Goal: Check status: Check status

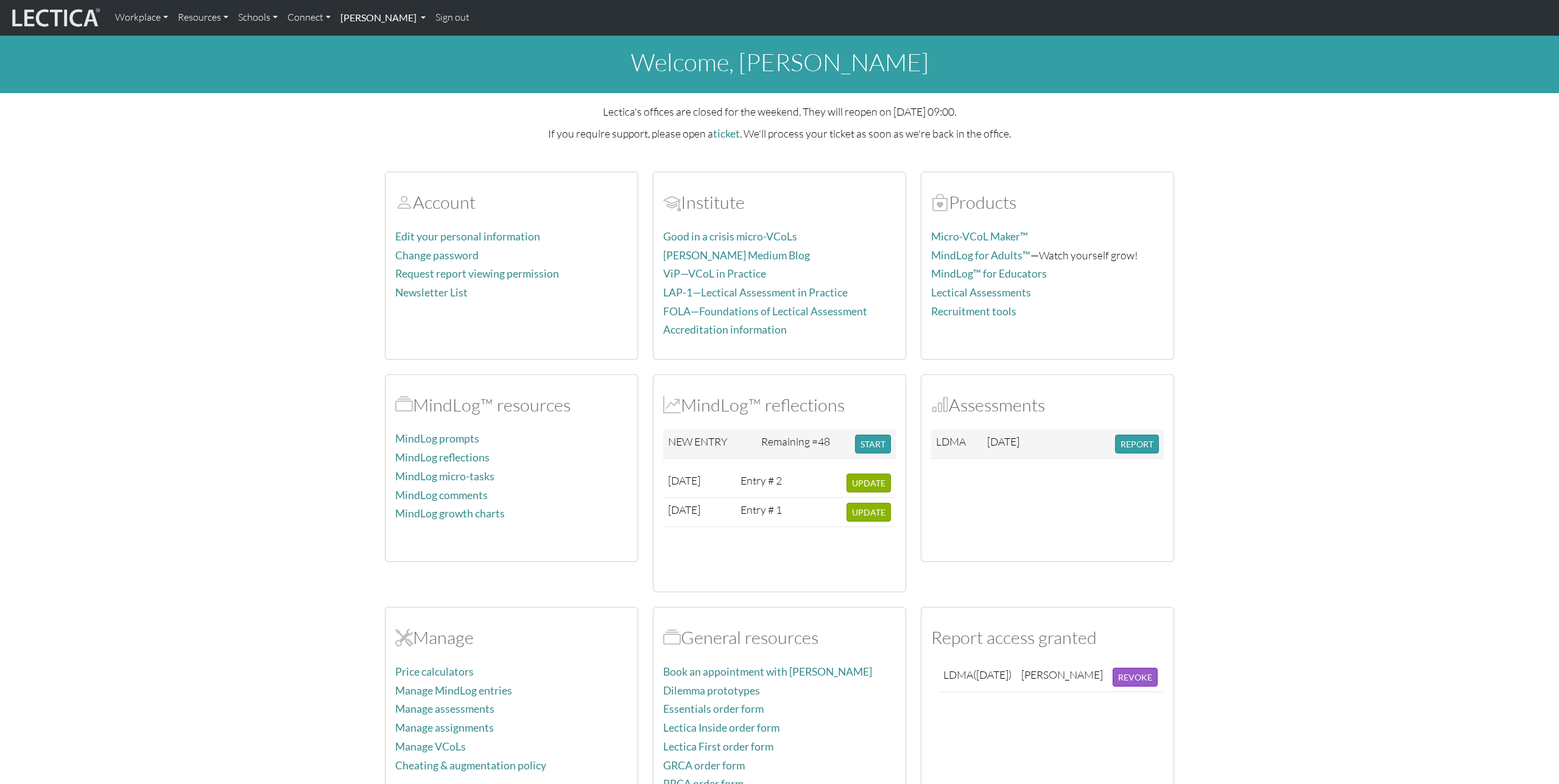
click at [396, 20] on link "[PERSON_NAME]" at bounding box center [383, 18] width 95 height 25
click at [383, 71] on link "Manage assessments" at bounding box center [397, 70] width 100 height 16
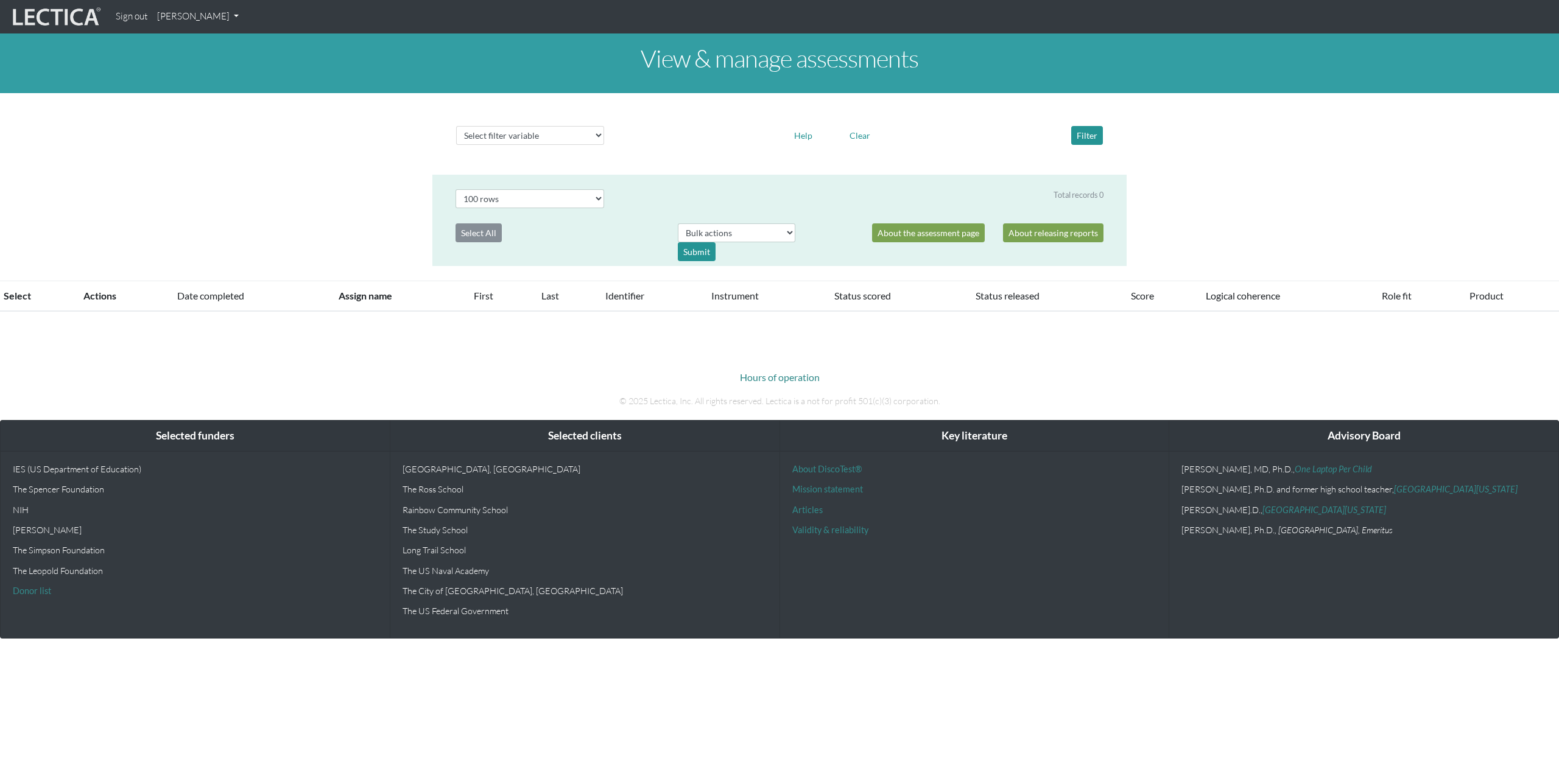
select select "100"
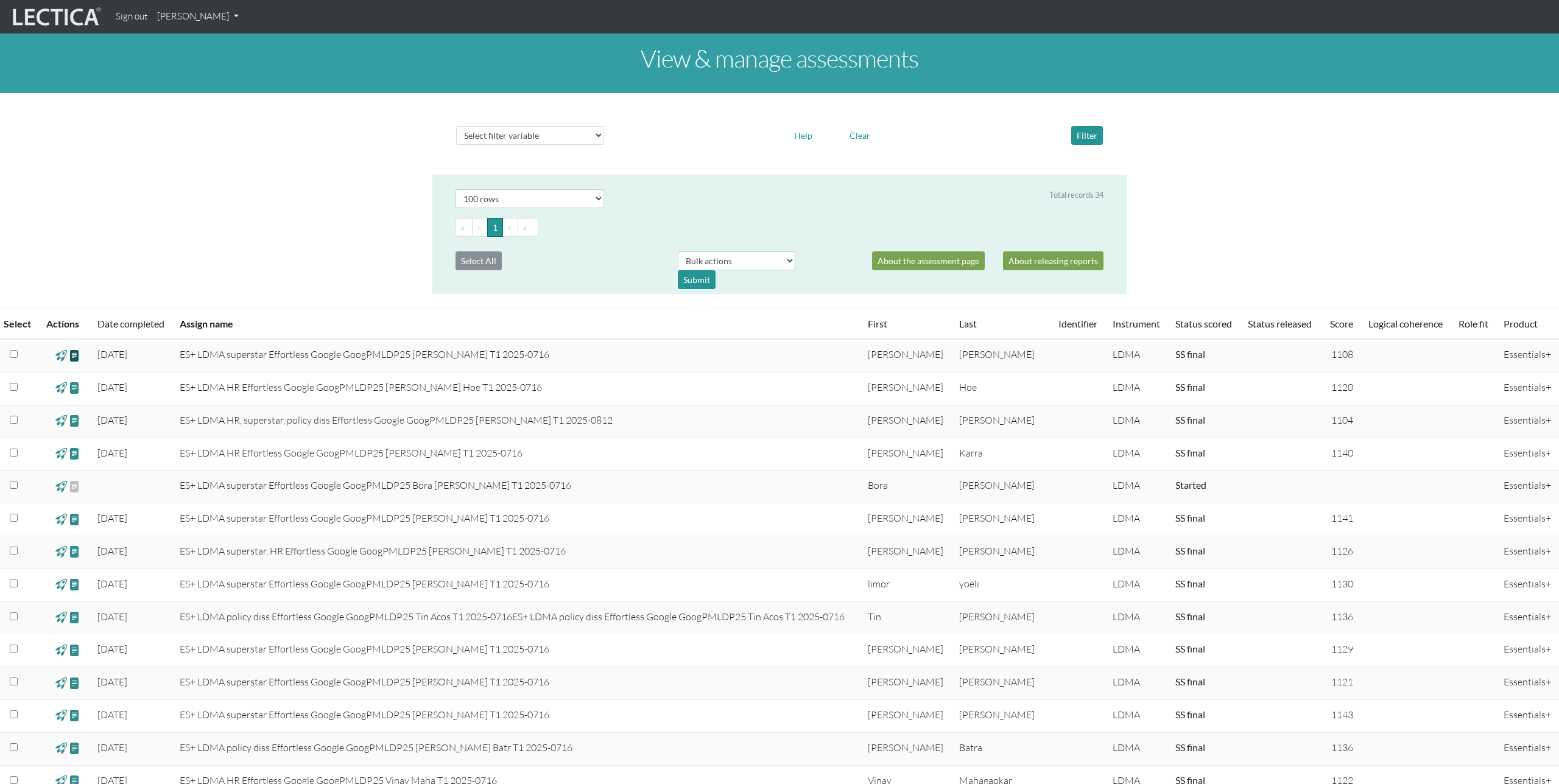
click at [76, 354] on span at bounding box center [75, 355] width 12 height 14
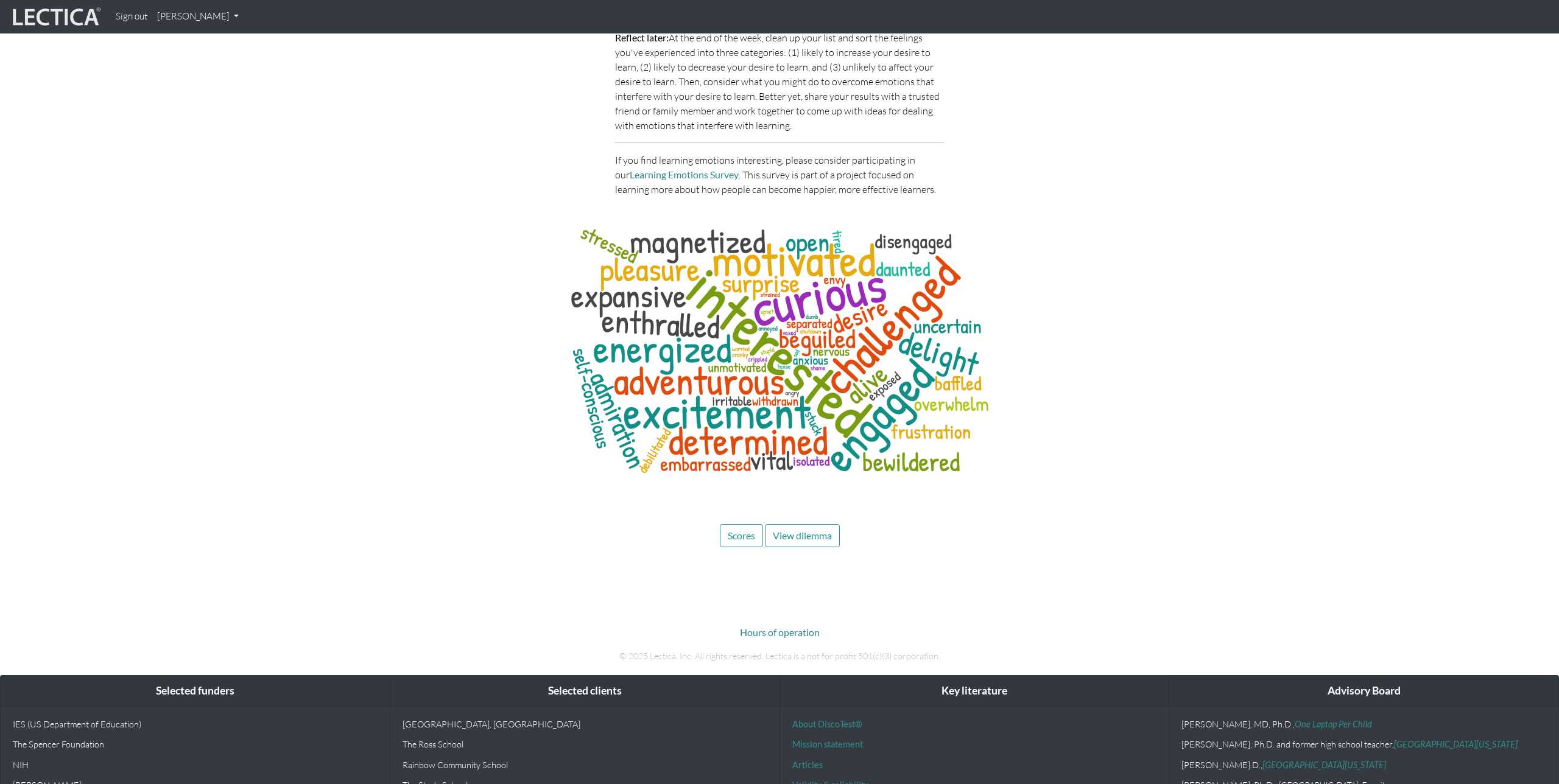
scroll to position [3605, 0]
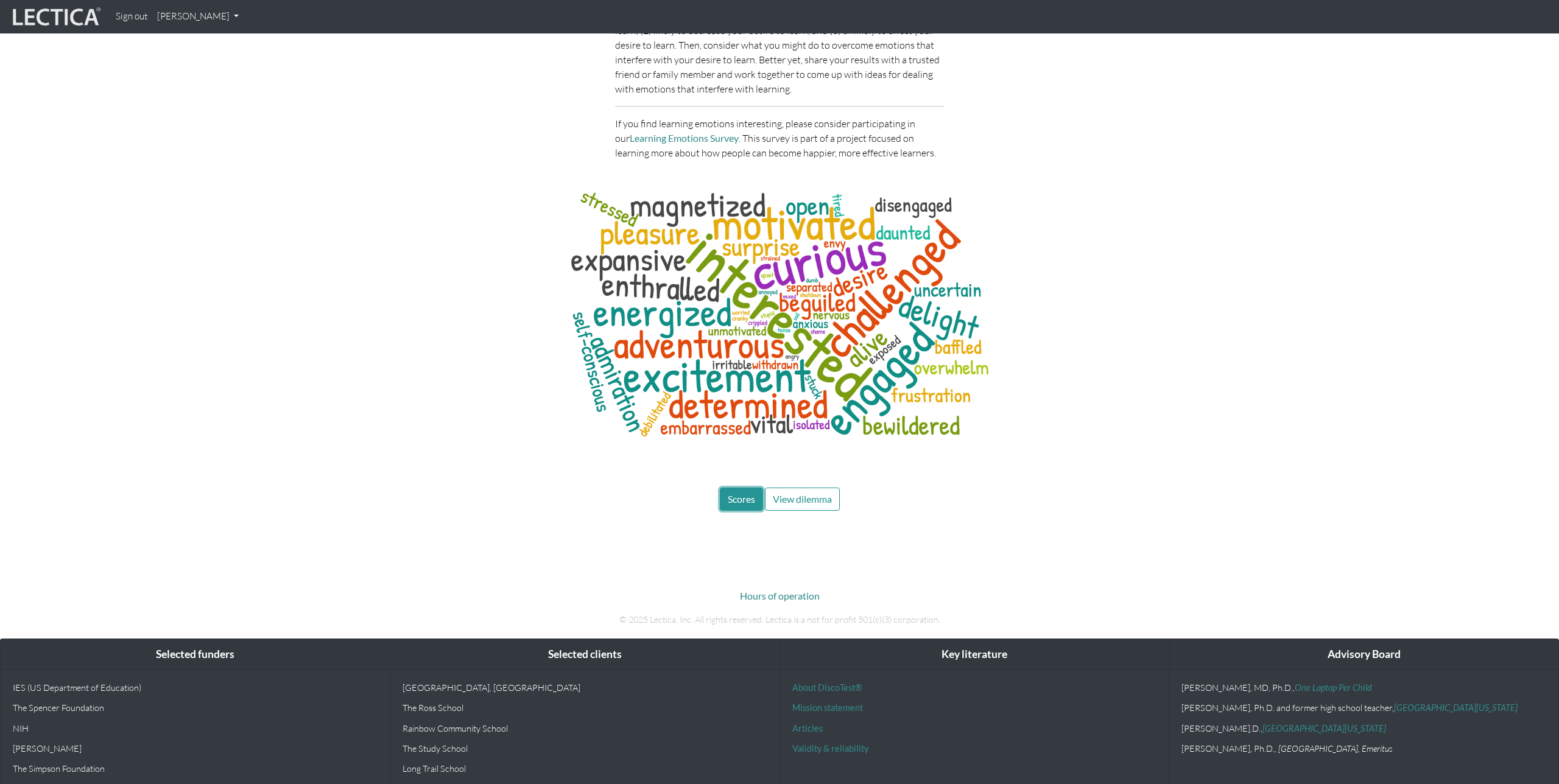
click at [737, 493] on span "Scores" at bounding box center [741, 499] width 27 height 12
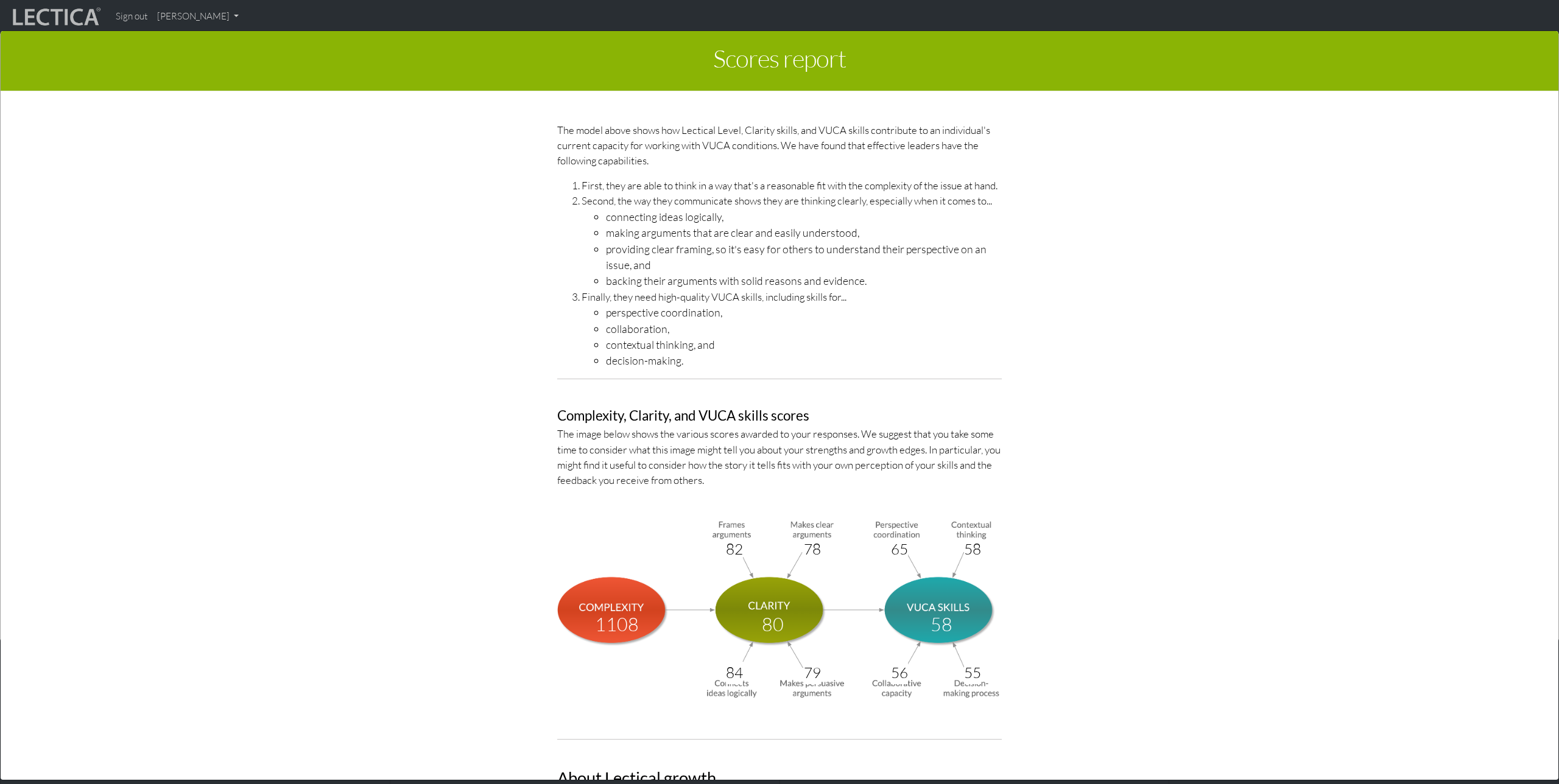
scroll to position [3930, 0]
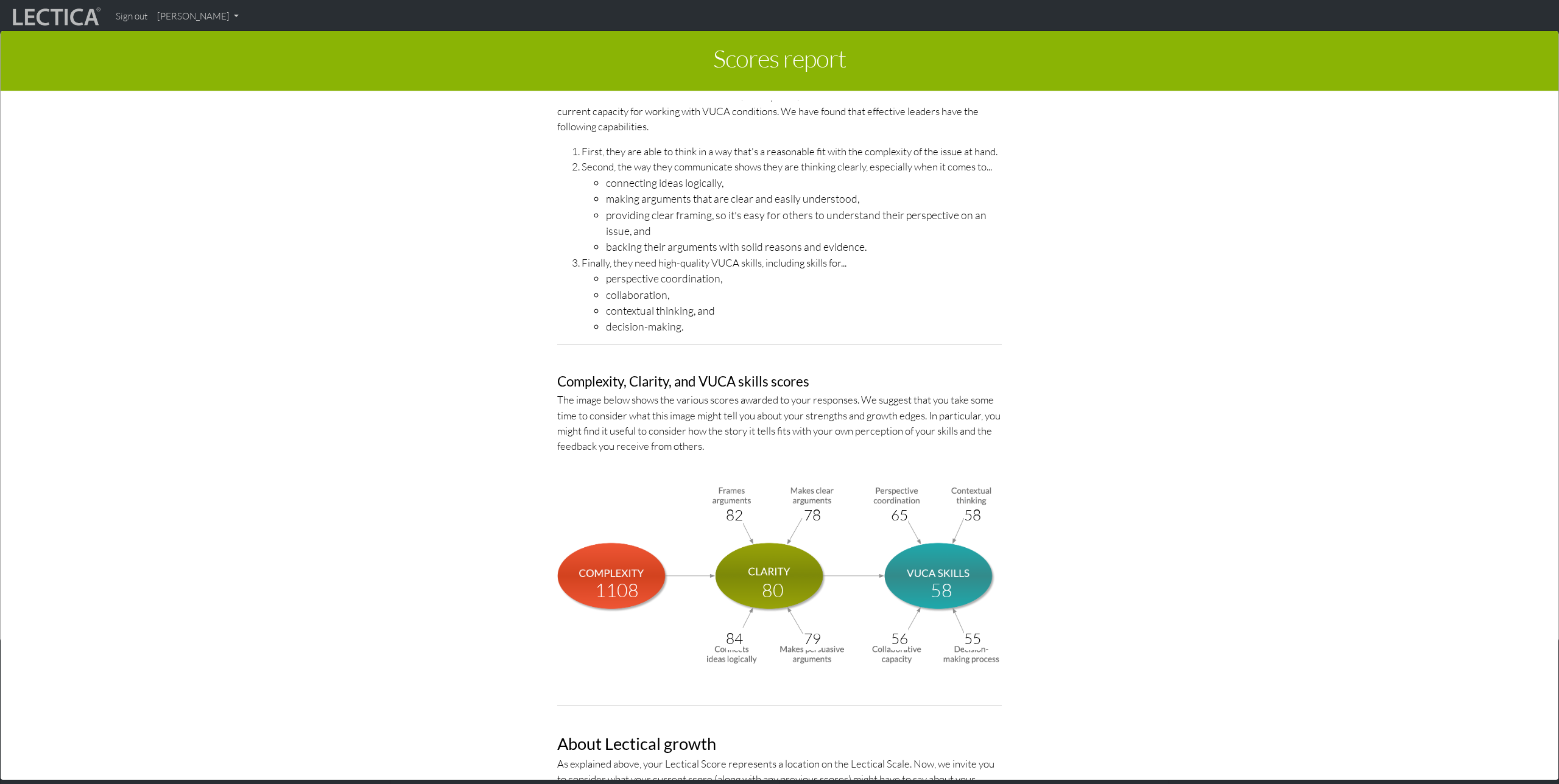
click at [211, 14] on div "Scores report × This section of your report presents a summary of LDMA score re…" at bounding box center [780, 404] width 1559 height 784
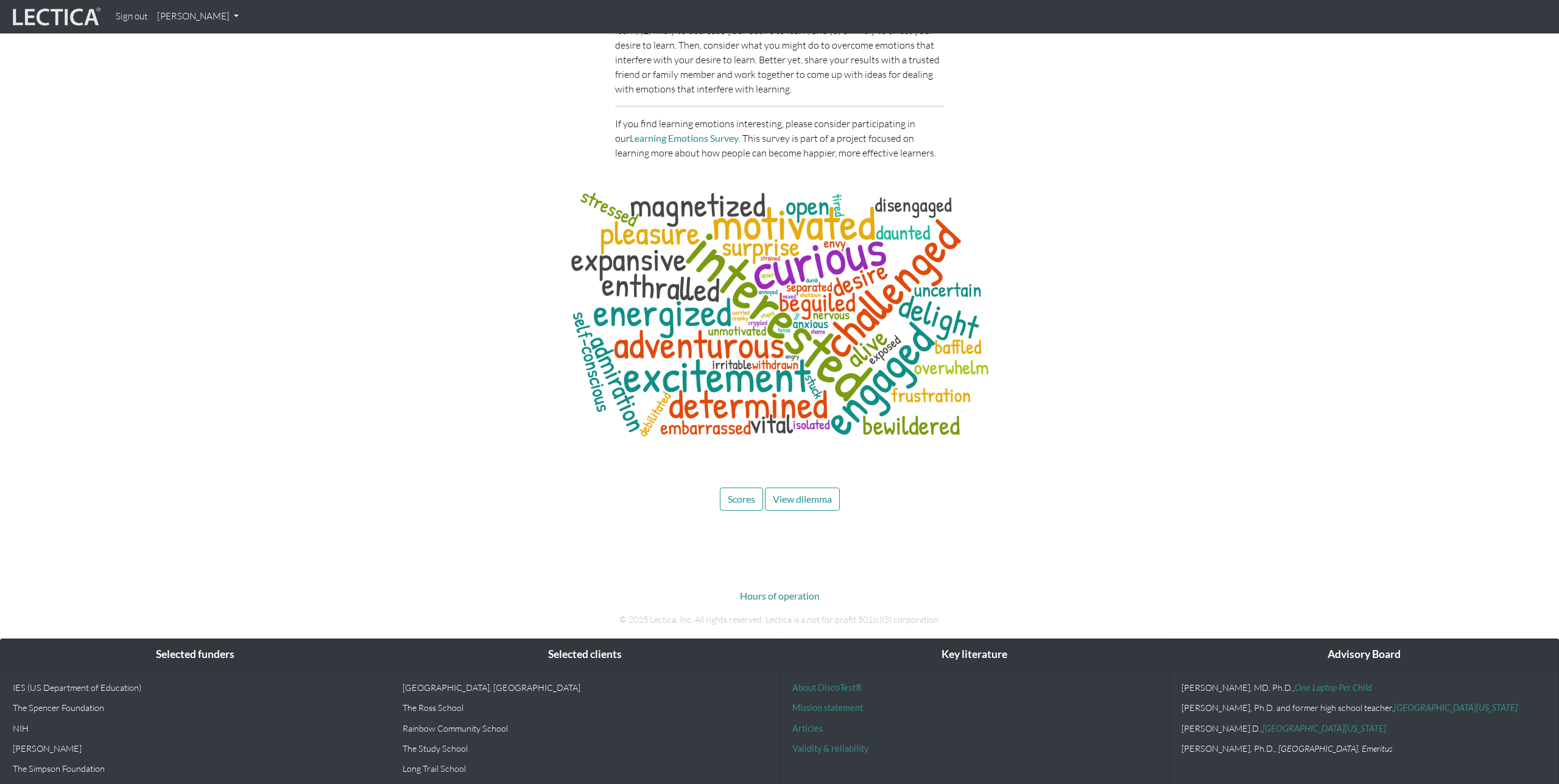
click at [227, 16] on link "[PERSON_NAME]" at bounding box center [198, 17] width 92 height 23
click at [208, 67] on link "Manage assessments" at bounding box center [213, 72] width 103 height 16
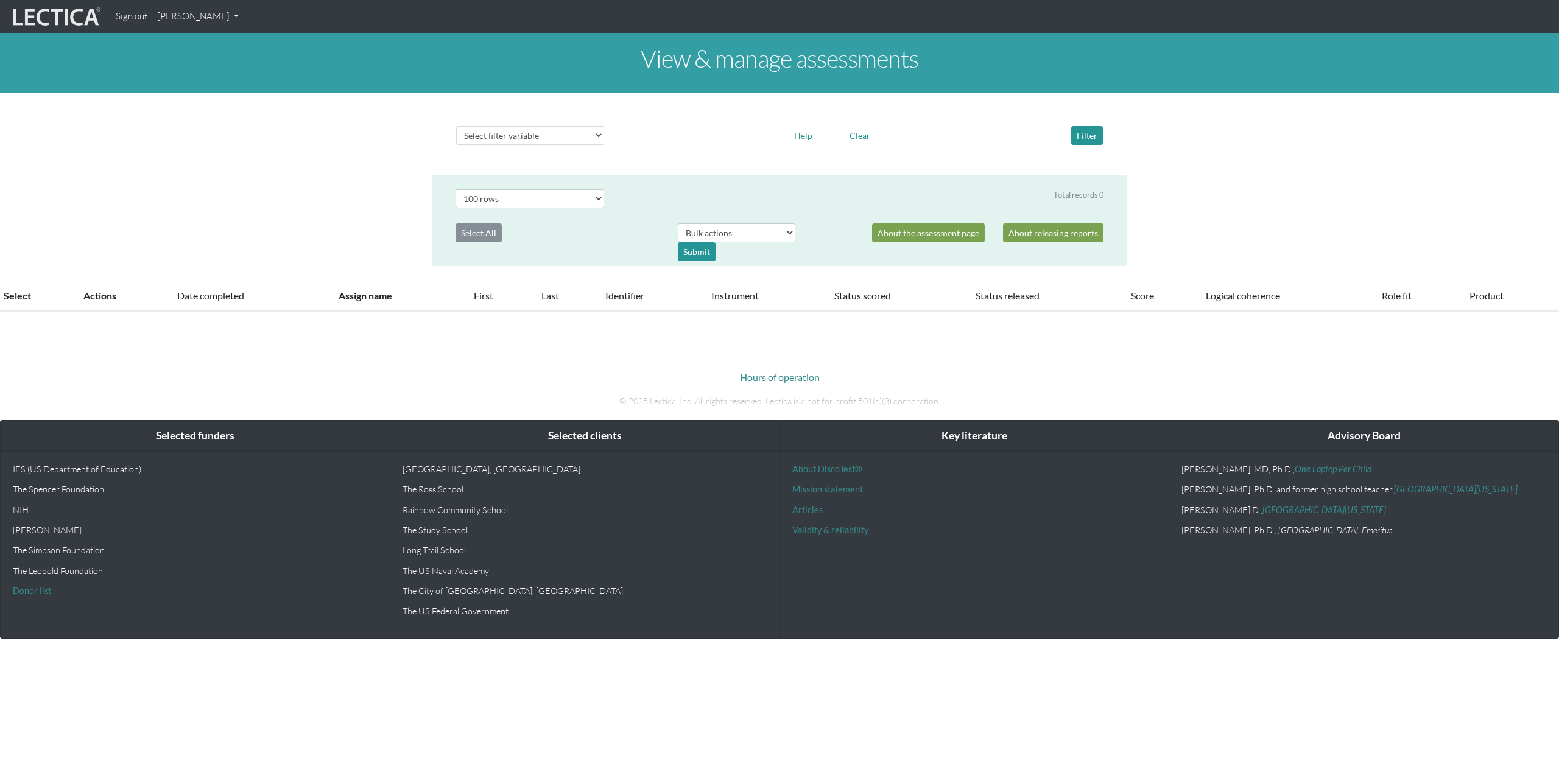
select select "100"
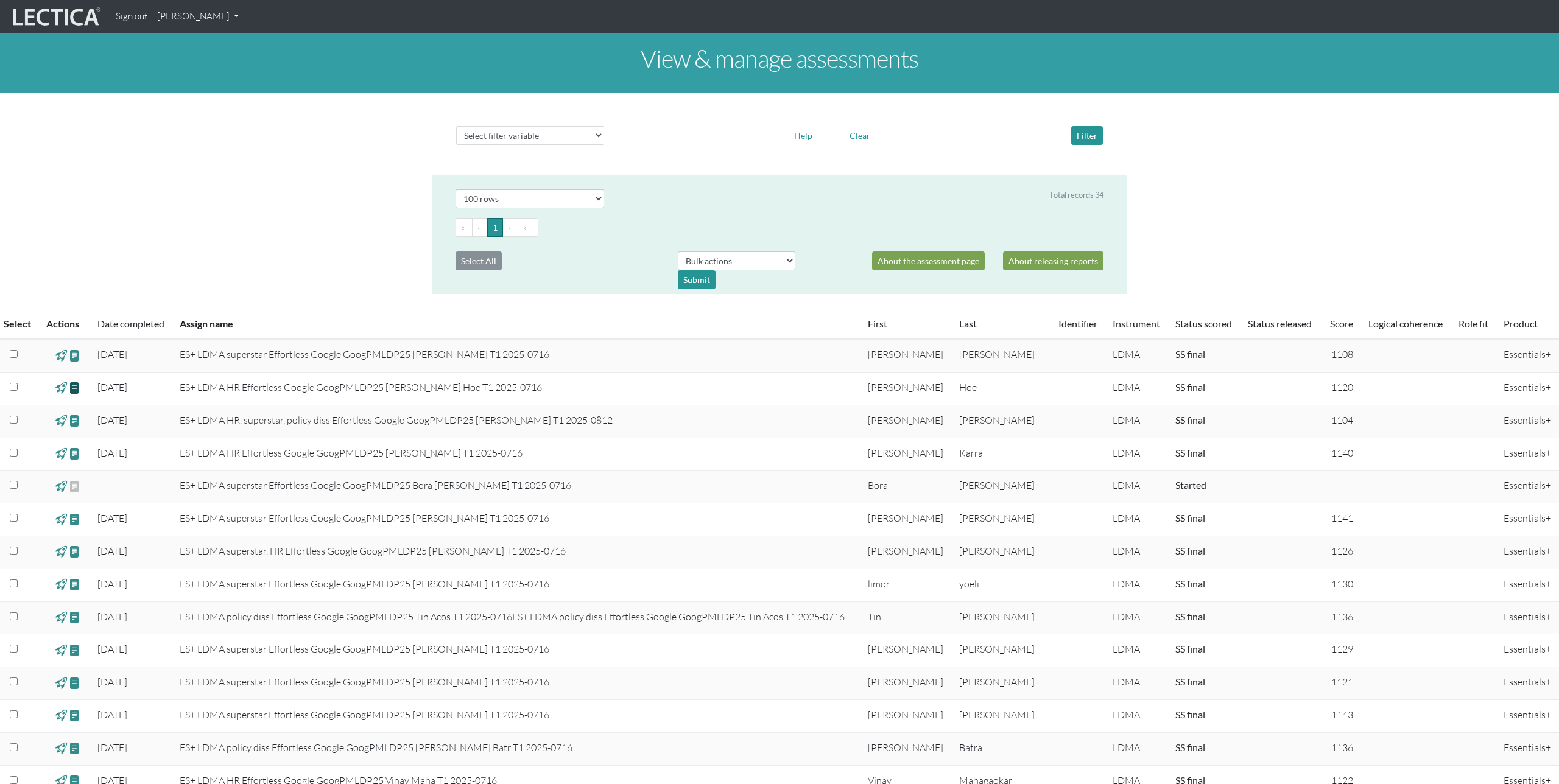
click at [76, 386] on span at bounding box center [75, 388] width 12 height 14
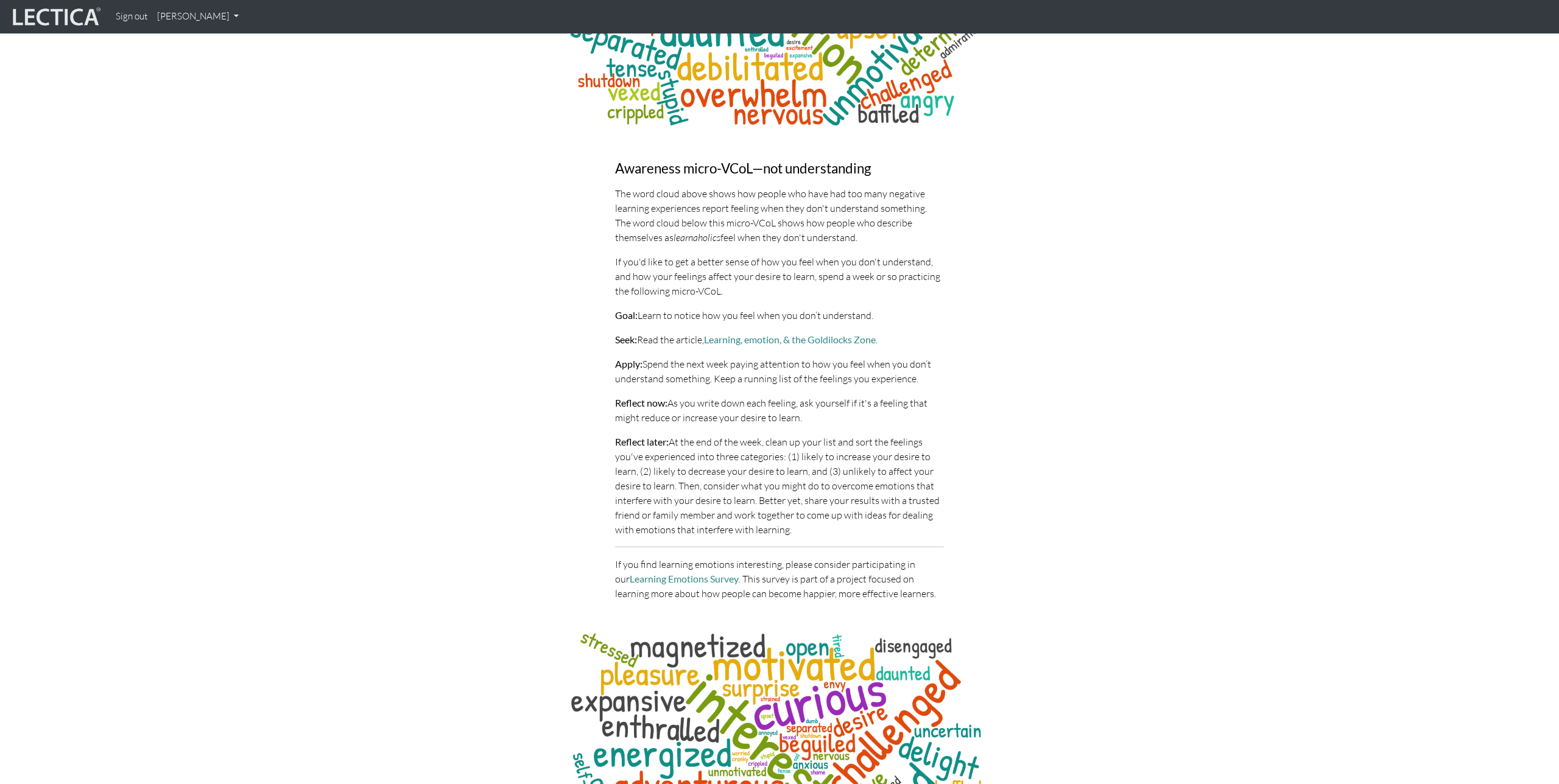
scroll to position [3605, 0]
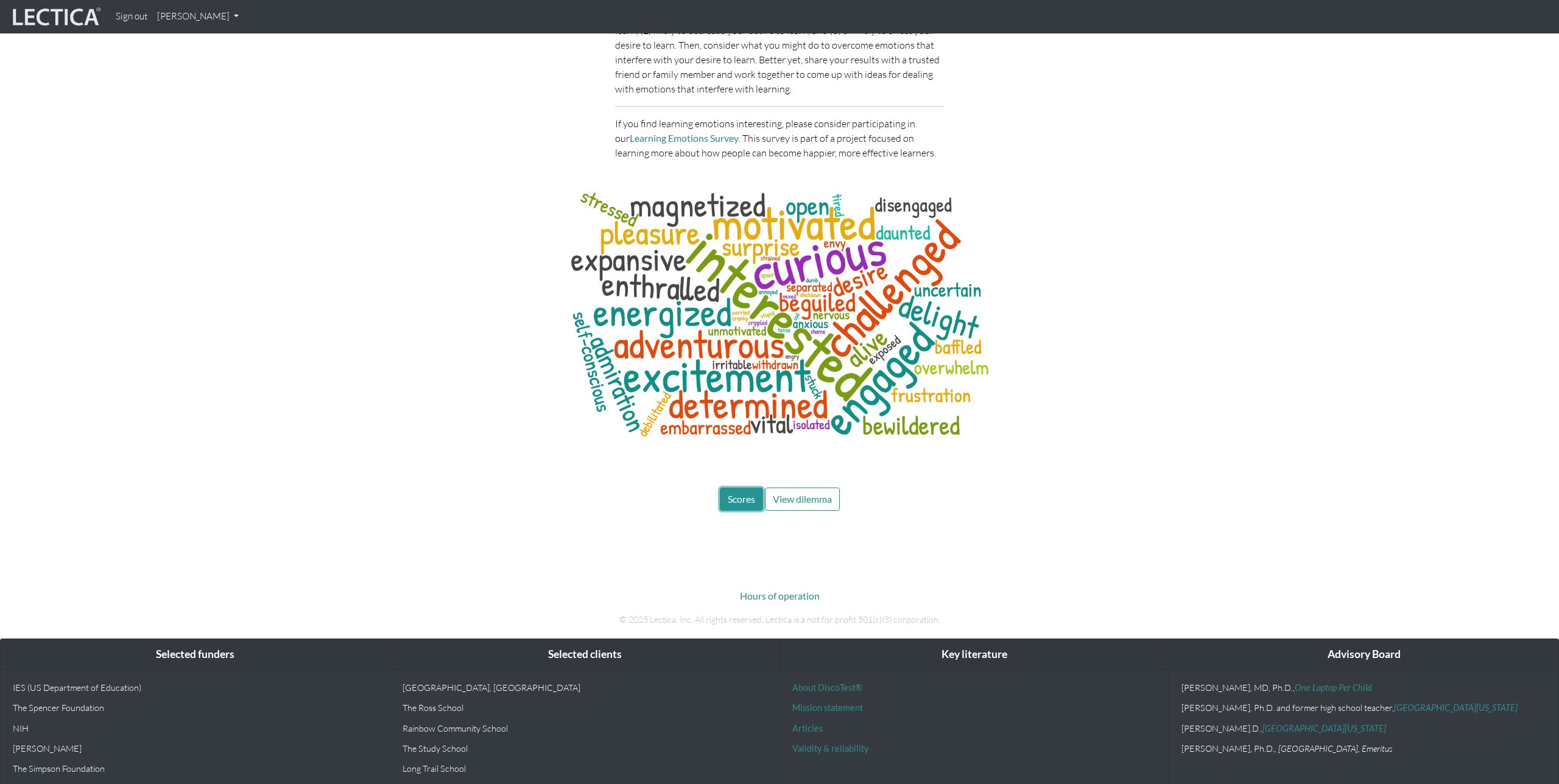
click at [741, 488] on button "Scores" at bounding box center [741, 500] width 43 height 23
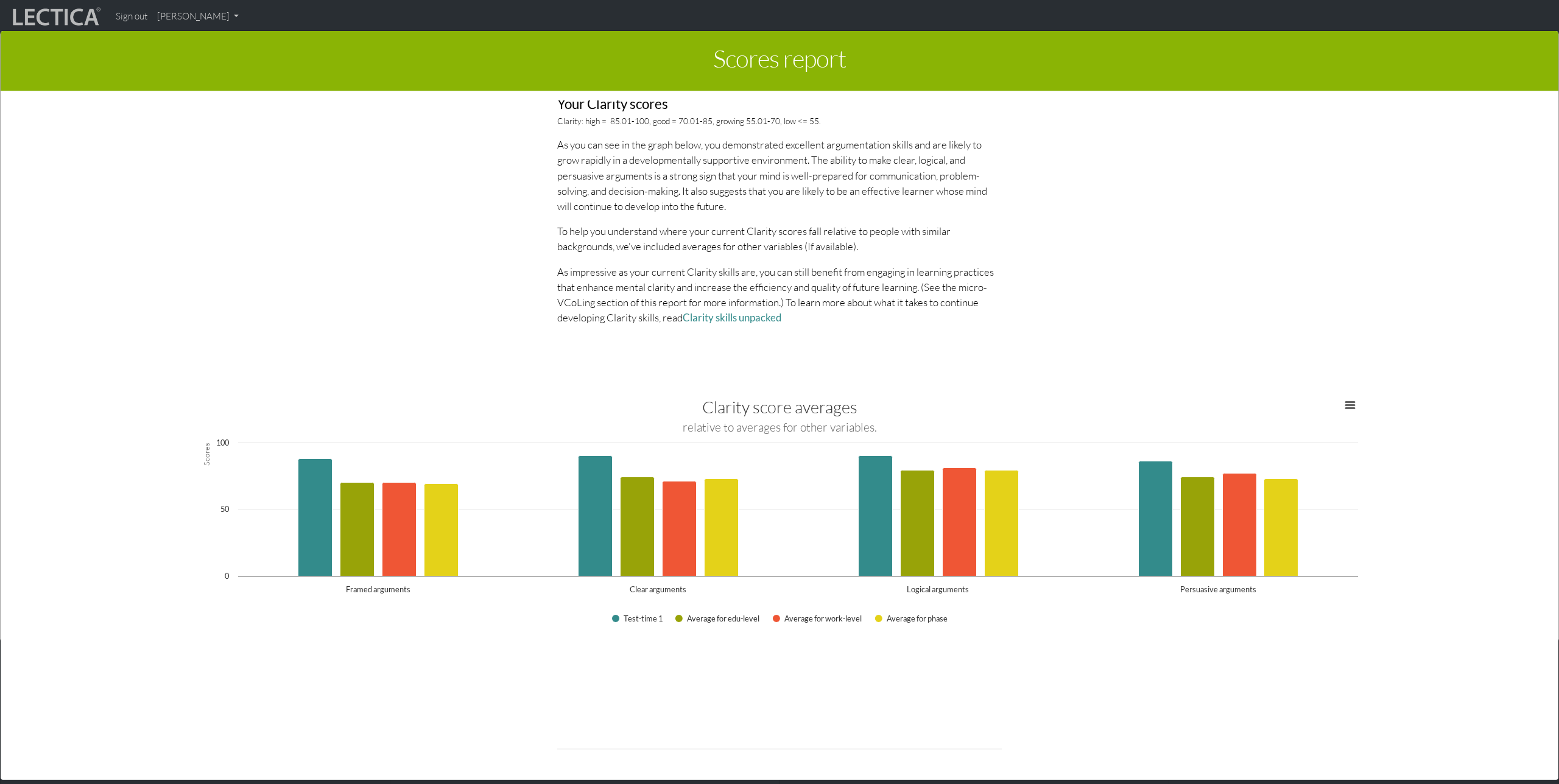
scroll to position [1157, 0]
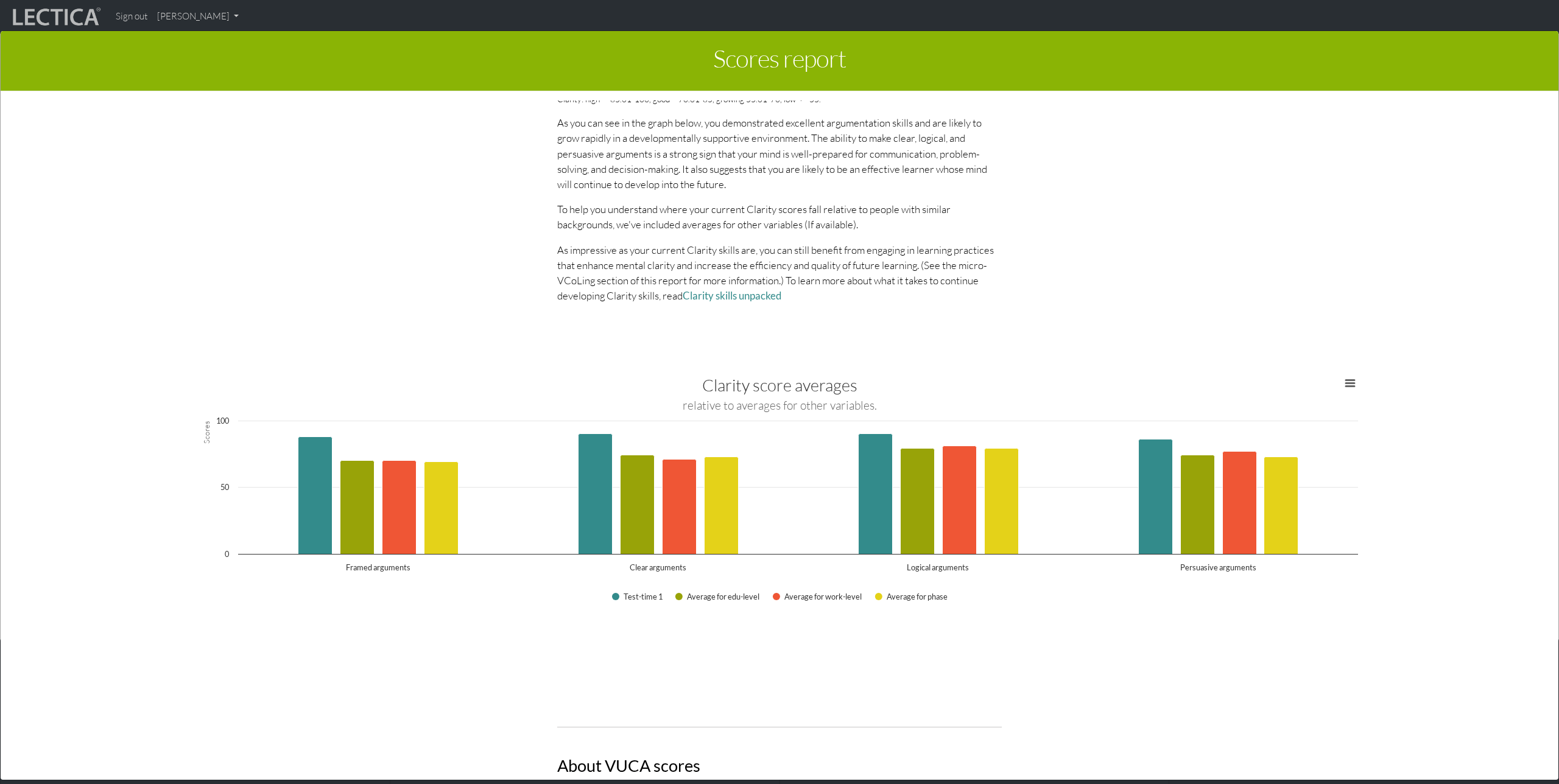
click at [893, 671] on div "This section of your report presents a summary of LDMA score results Here, you …" at bounding box center [780, 440] width 1500 height 680
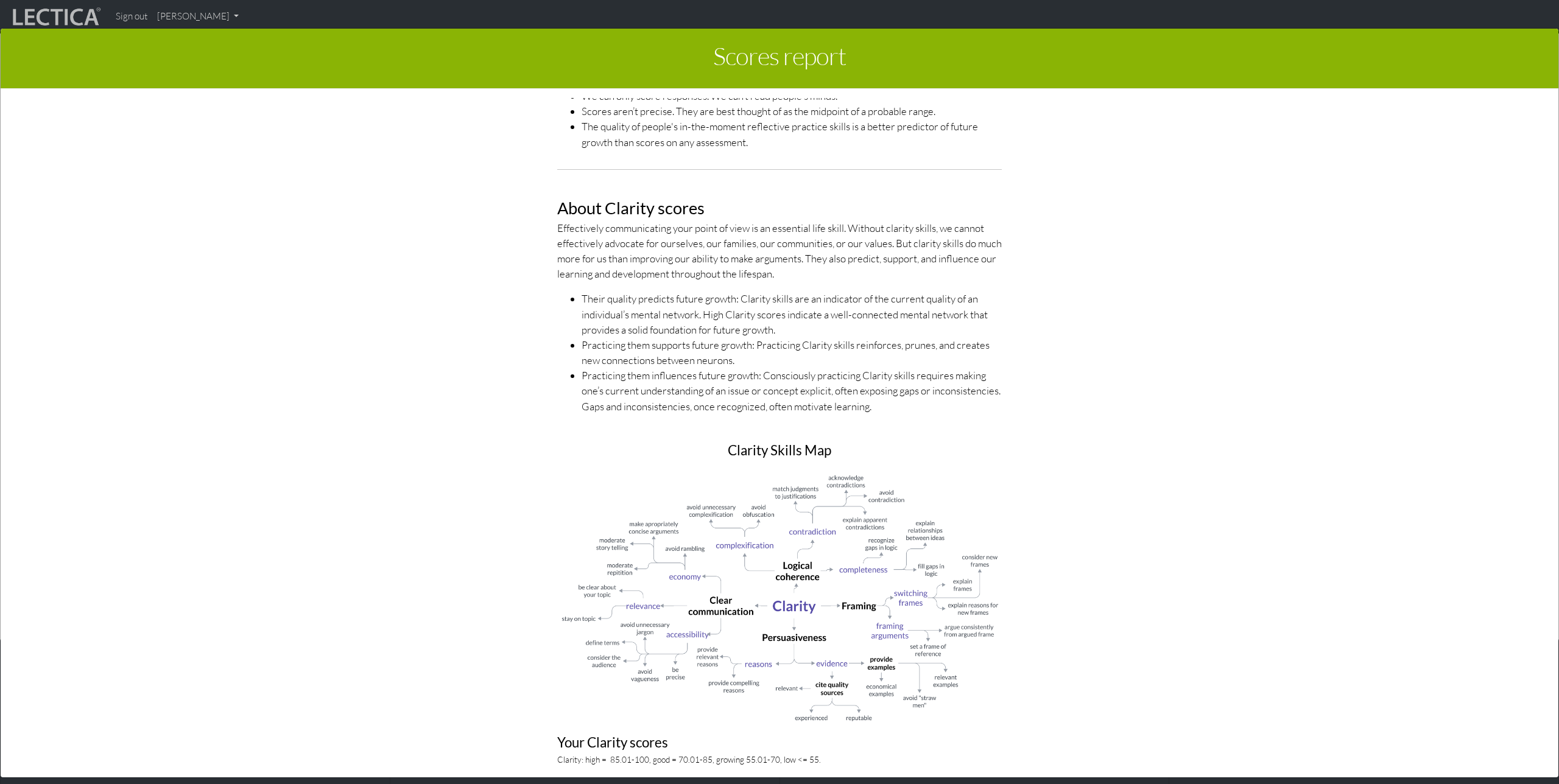
scroll to position [0, 0]
